Goal: Transaction & Acquisition: Purchase product/service

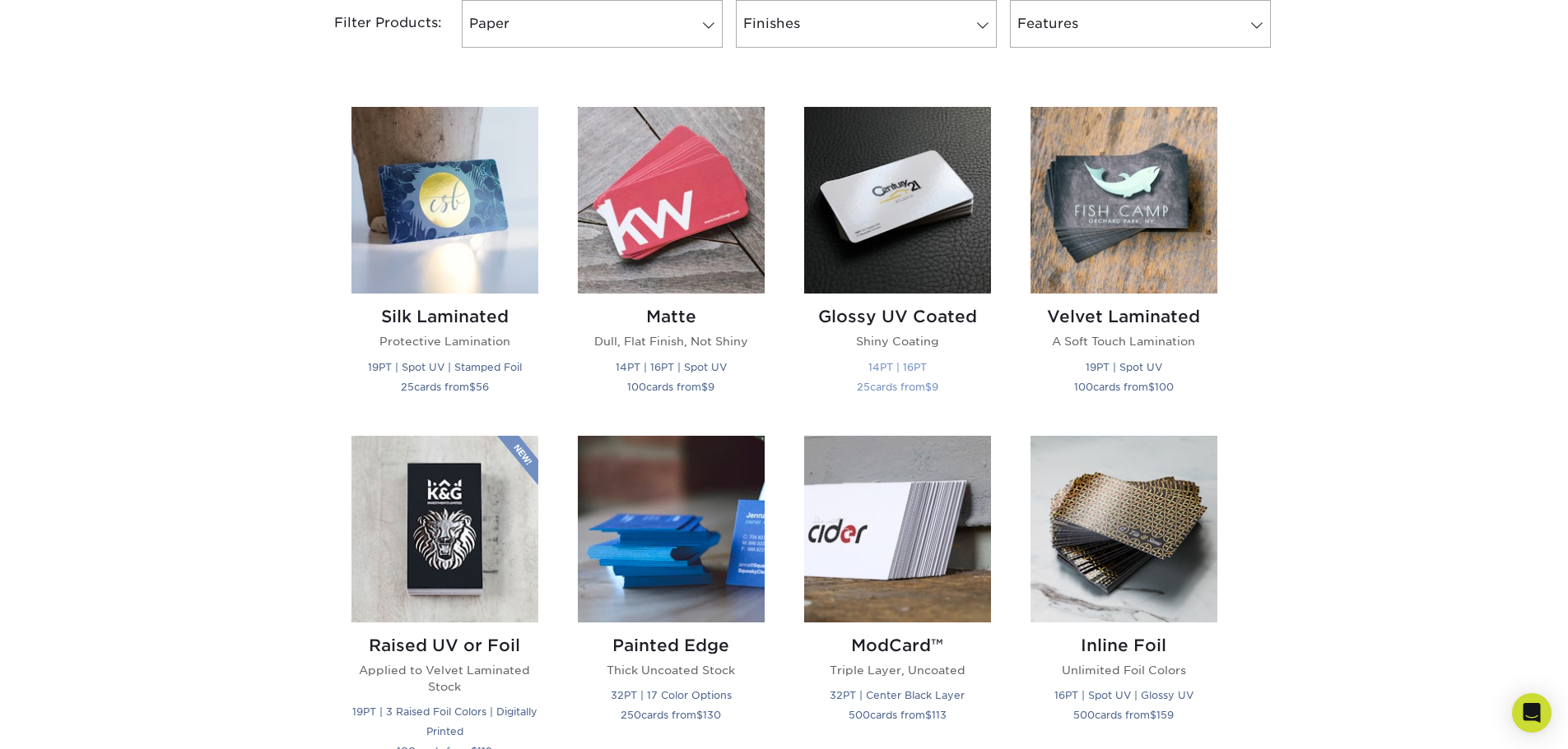
scroll to position [740, 0]
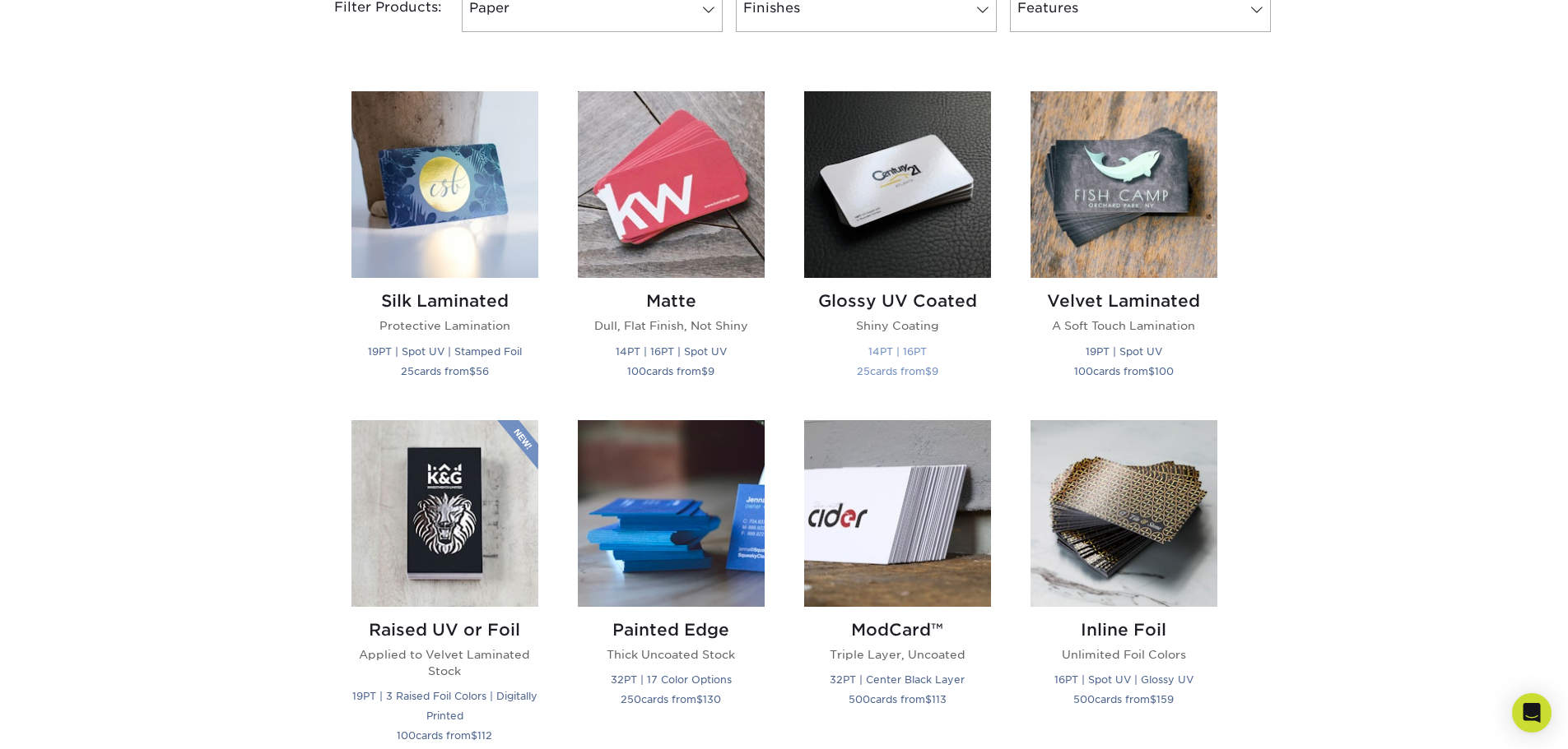
click at [899, 298] on h2 "Glossy UV Coated" at bounding box center [897, 301] width 187 height 20
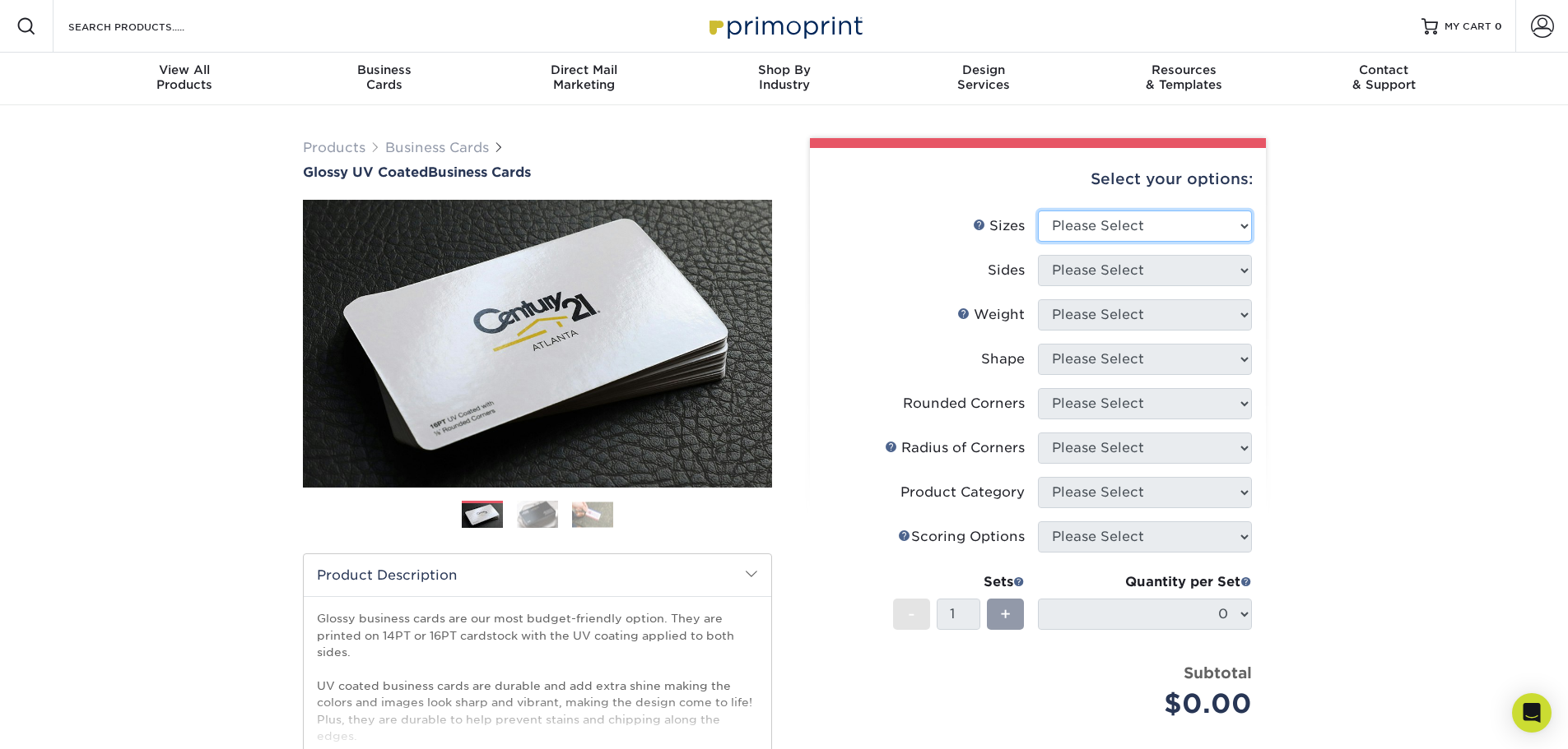
click at [1092, 238] on select "Please Select 1.5" x 3.5" - Mini 1.75" x 3.5" - Mini 2" x 2" - Square 2" x 3" -…" at bounding box center [1144, 226] width 214 height 32
select select "2.00x3.50"
click at [1038, 211] on select "Please Select 1.5" x 3.5" - Mini 1.75" x 3.5" - Mini 2" x 2" - Square 2" x 3" -…" at bounding box center [1144, 226] width 214 height 32
click at [1099, 269] on select "Please Select Print Both Sides Print Front Only" at bounding box center [1144, 270] width 214 height 32
select select "32d3c223-f82c-492b-b915-ba065a00862f"
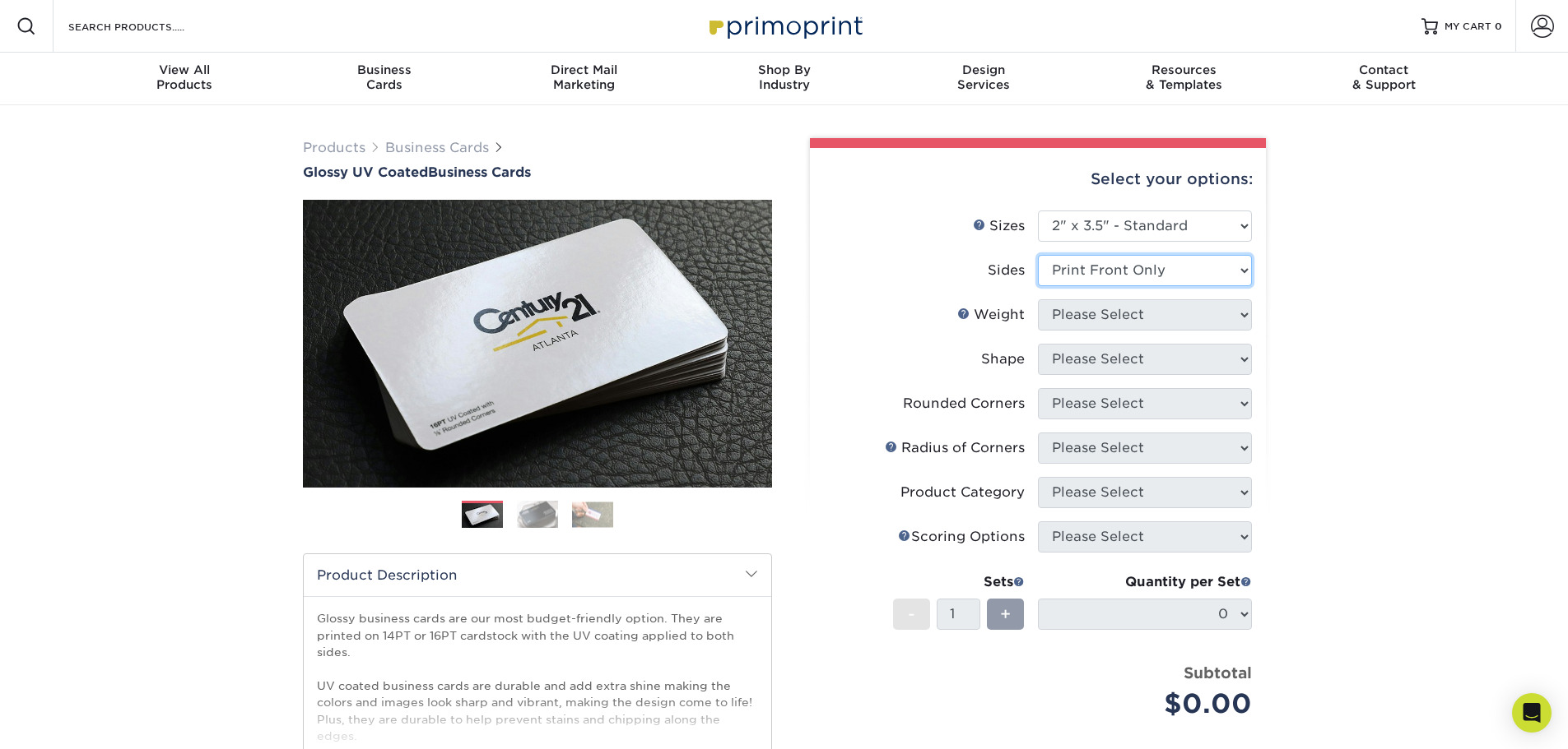
click at [1038, 255] on select "Please Select Print Both Sides Print Front Only" at bounding box center [1144, 270] width 214 height 32
click at [1091, 317] on select "Please Select 16PT 14PT" at bounding box center [1144, 315] width 214 height 32
select select "16PT"
click at [1038, 300] on select "Please Select 16PT 14PT" at bounding box center [1144, 315] width 214 height 32
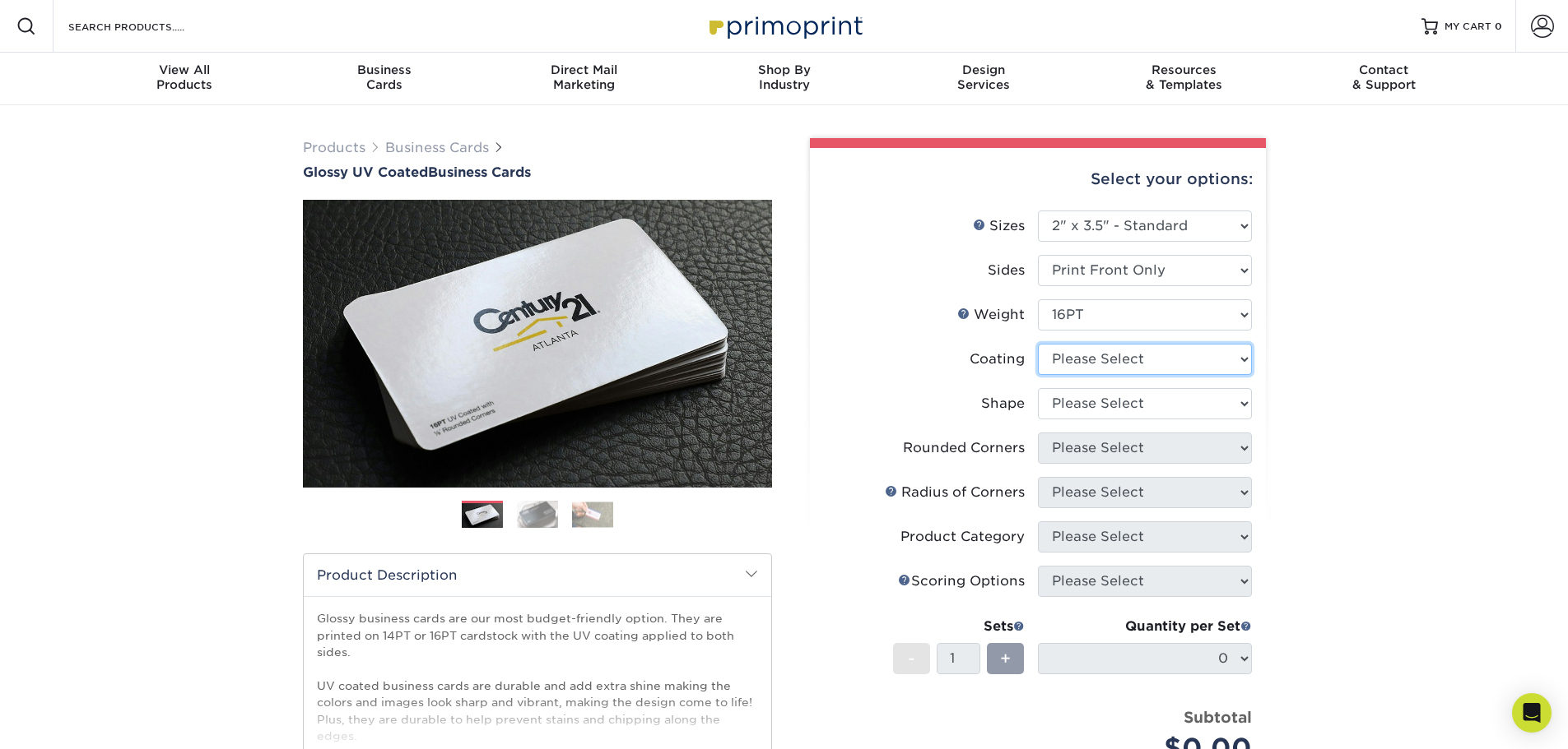
click at [1151, 372] on select at bounding box center [1144, 359] width 214 height 32
select select "1e8116af-acfc-44b1-83dc-8181aa338834"
click at [1038, 344] on select at bounding box center [1144, 359] width 214 height 32
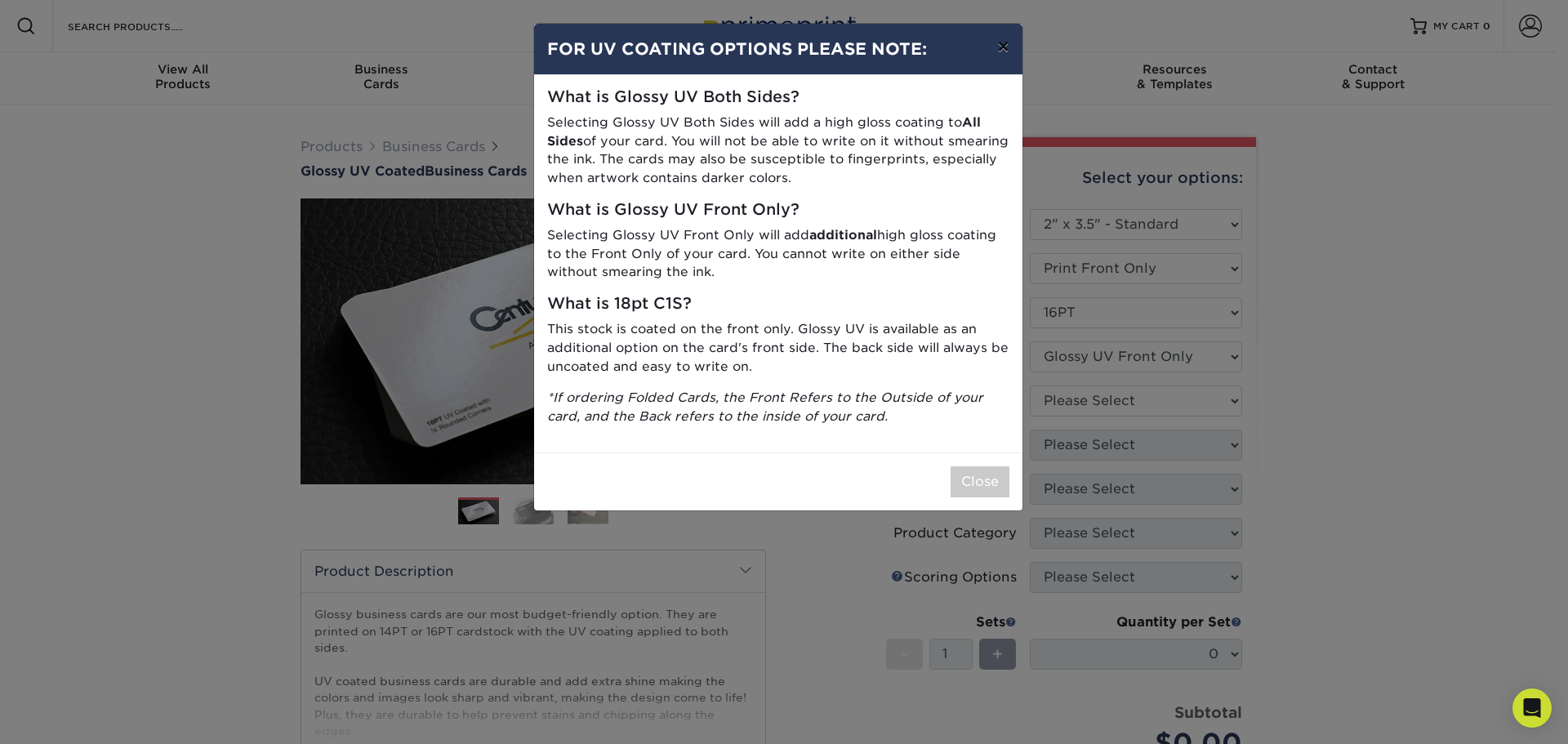
click at [996, 43] on button "×" at bounding box center [1002, 47] width 37 height 46
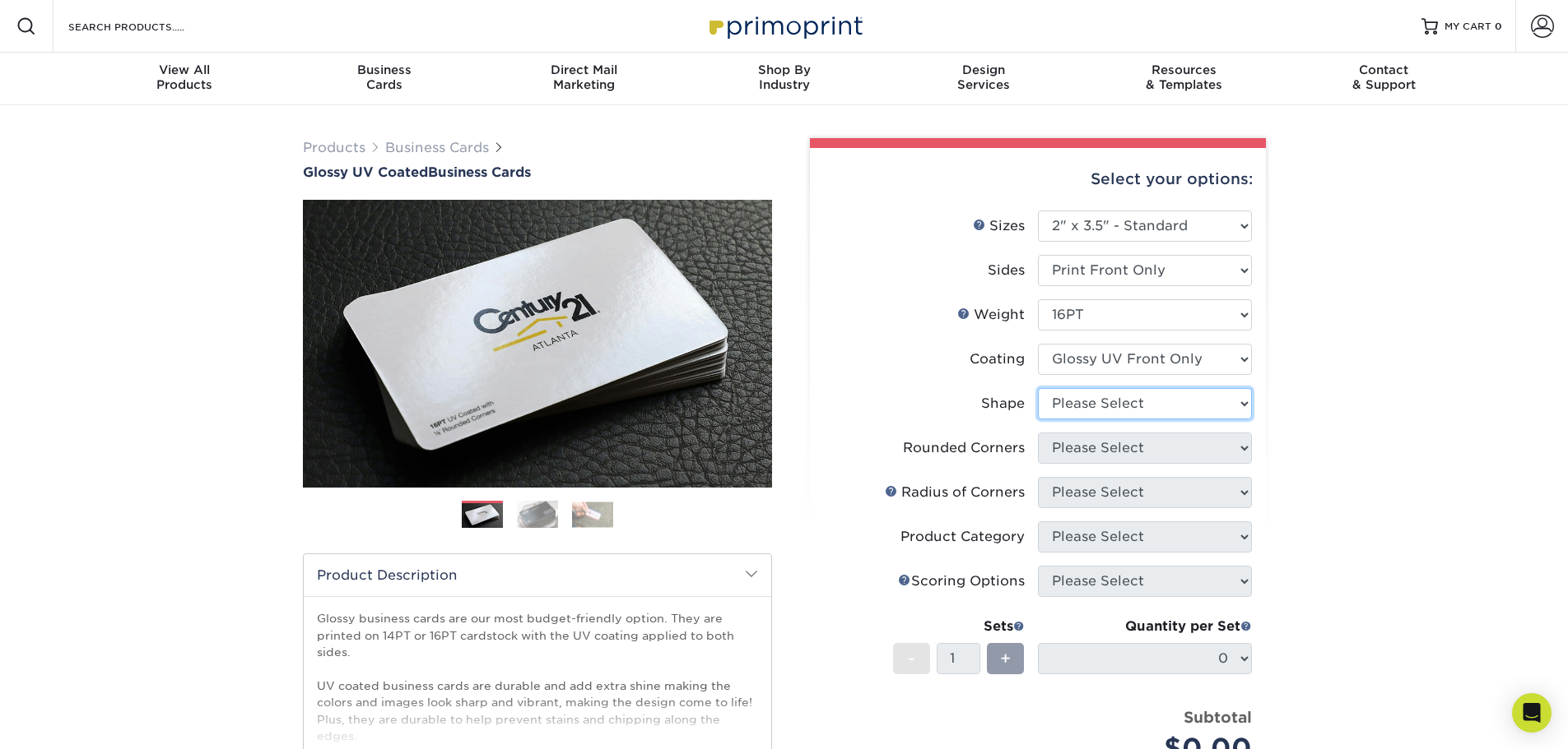
click at [1082, 409] on select "Please Select Standard" at bounding box center [1144, 403] width 214 height 32
select select "standard"
click at [1038, 388] on select "Please Select Standard" at bounding box center [1144, 403] width 214 height 32
click at [1092, 457] on select "Please Select Yes - Round 2 Corners Yes - Round 4 Corners No" at bounding box center [1144, 448] width 214 height 32
select select "7672df9e-0e0a-464d-8e1f-920c575e4da3"
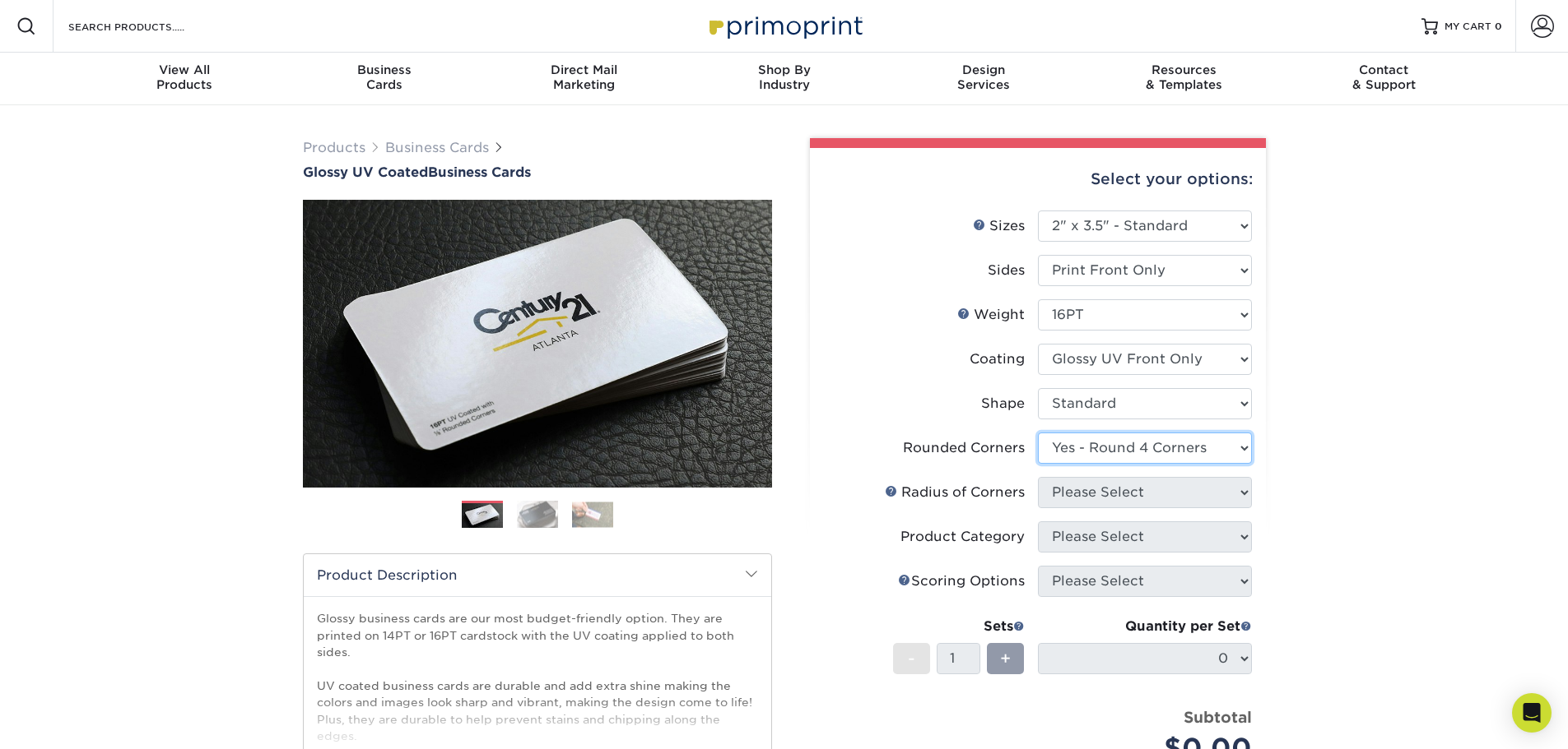
click at [1038, 433] on select "Please Select Yes - Round 2 Corners Yes - Round 4 Corners No" at bounding box center [1144, 448] width 214 height 32
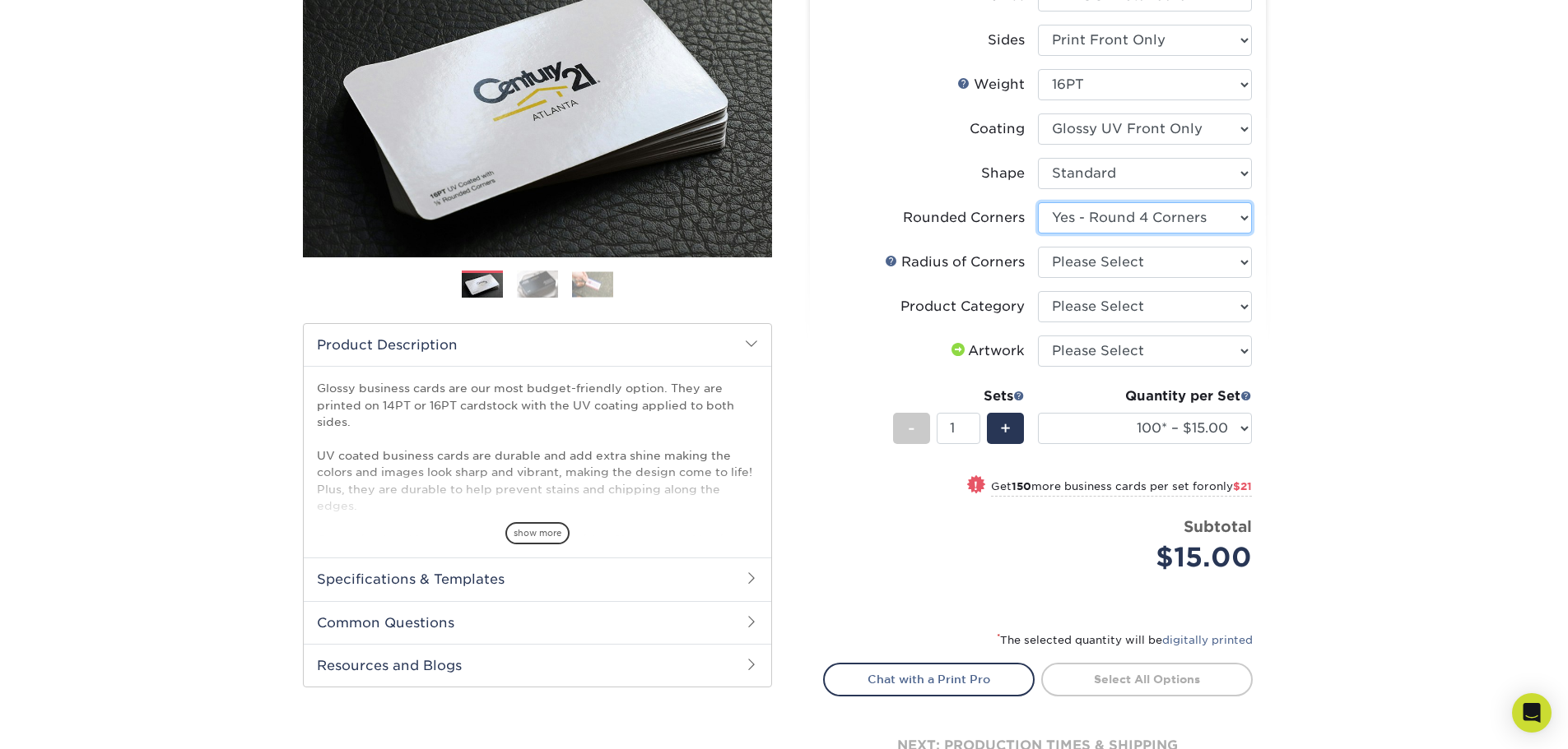
scroll to position [247, 0]
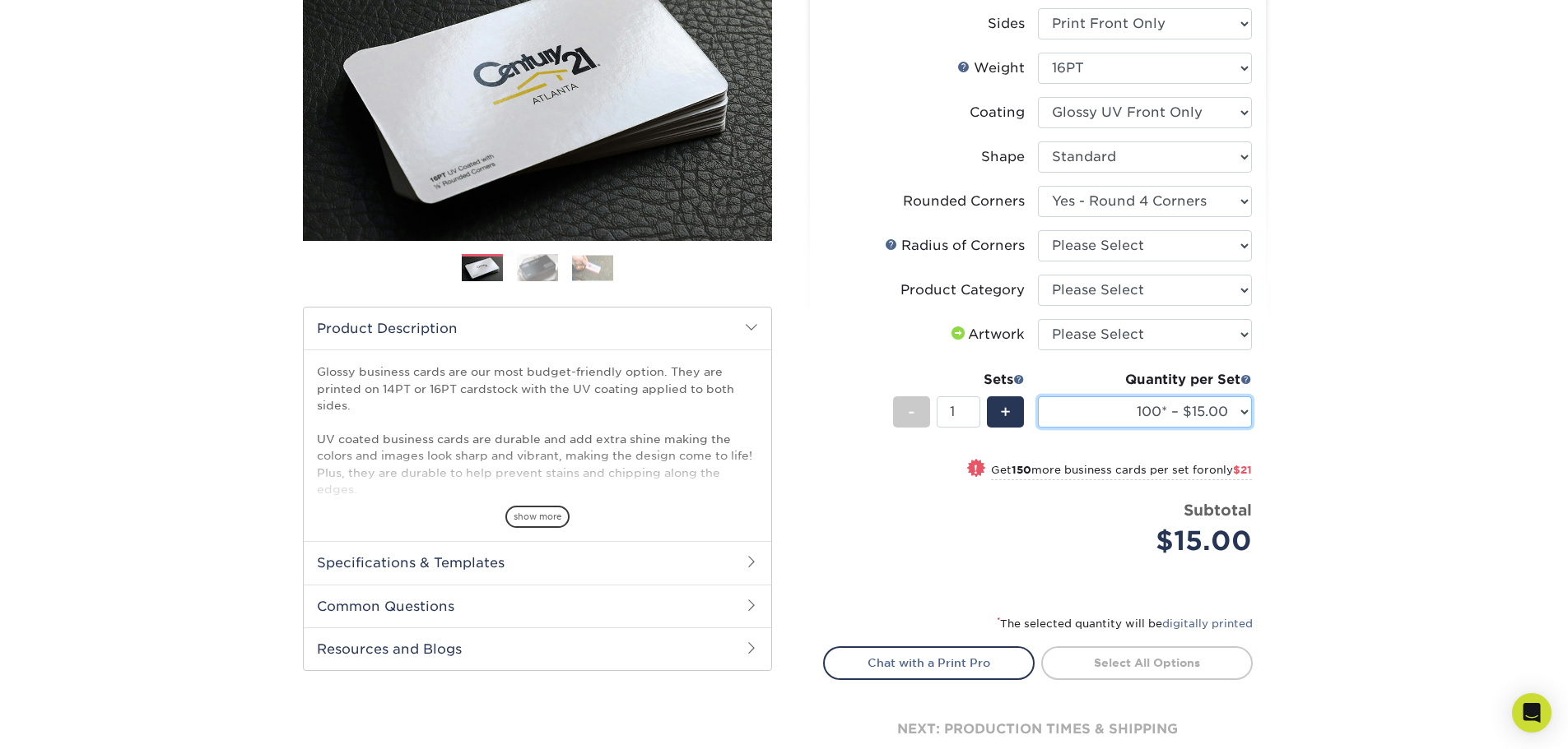
click at [1103, 418] on select "100* – $15.00 250* – $36.00 500 – $72.00 1000 – $89.00 2500 – $154.00 5000 – $2…" at bounding box center [1144, 412] width 214 height 32
click at [1038, 397] on select "100* – $15.00 250* – $36.00 500 – $72.00 1000 – $89.00 2500 – $154.00 5000 – $2…" at bounding box center [1144, 412] width 214 height 32
click at [1165, 414] on select "100* – $15.00 250* – $36.00 500 – $72.00 1000 – $89.00 2500 – $154.00 5000 – $2…" at bounding box center [1144, 412] width 214 height 32
select select "500 – $72.00"
click at [1038, 397] on select "100* – $15.00 250* – $36.00 500 – $72.00 1000 – $89.00 2500 – $154.00 5000 – $2…" at bounding box center [1144, 412] width 214 height 32
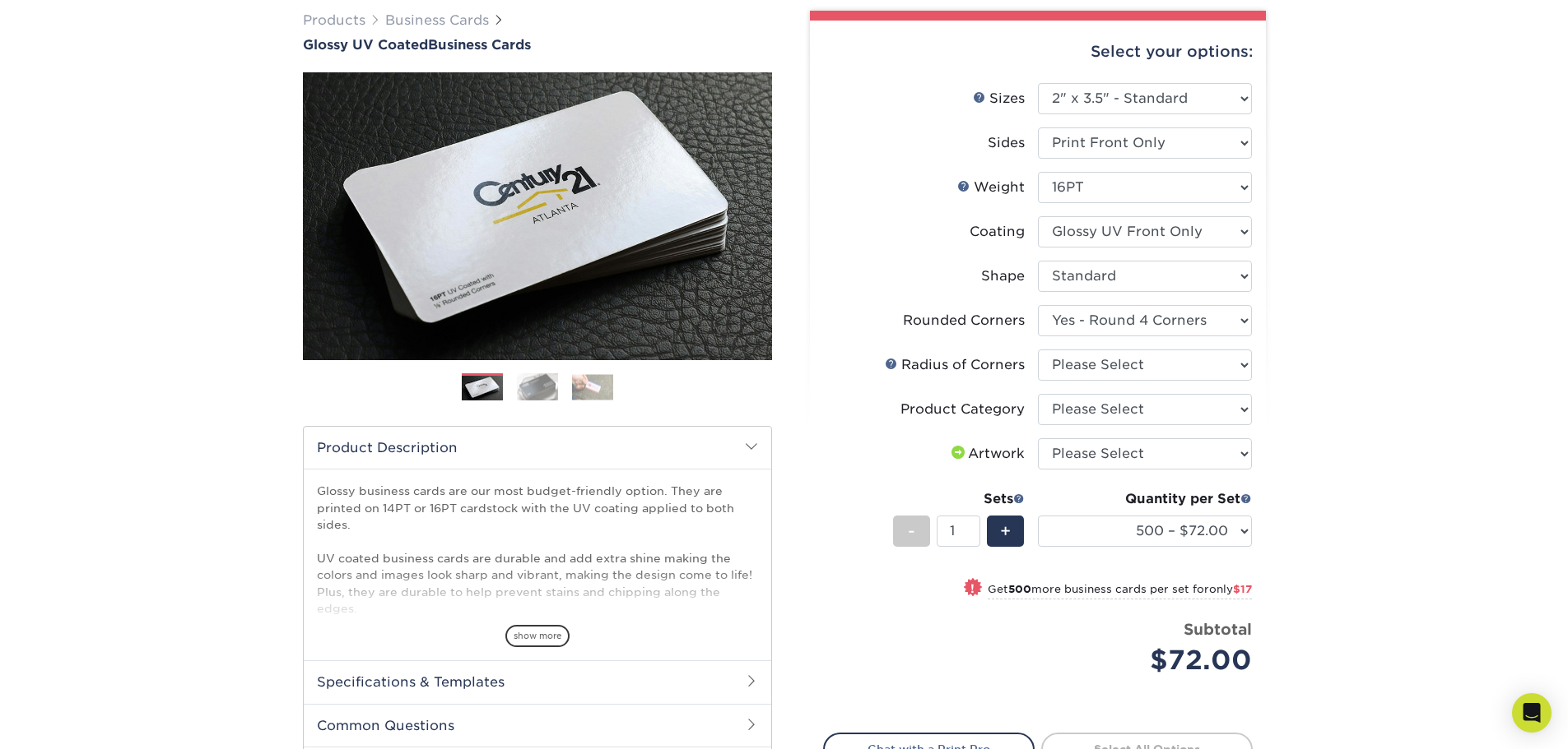
scroll to position [0, 0]
